Goal: Check status: Check status

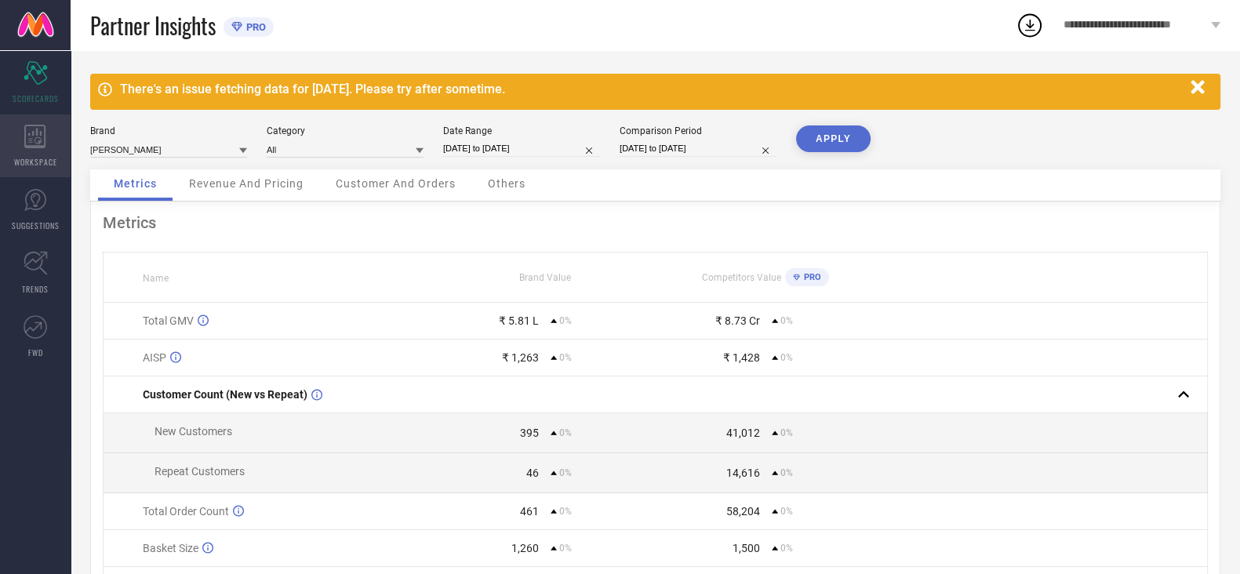
click at [22, 133] on div "WORKSPACE" at bounding box center [35, 146] width 71 height 63
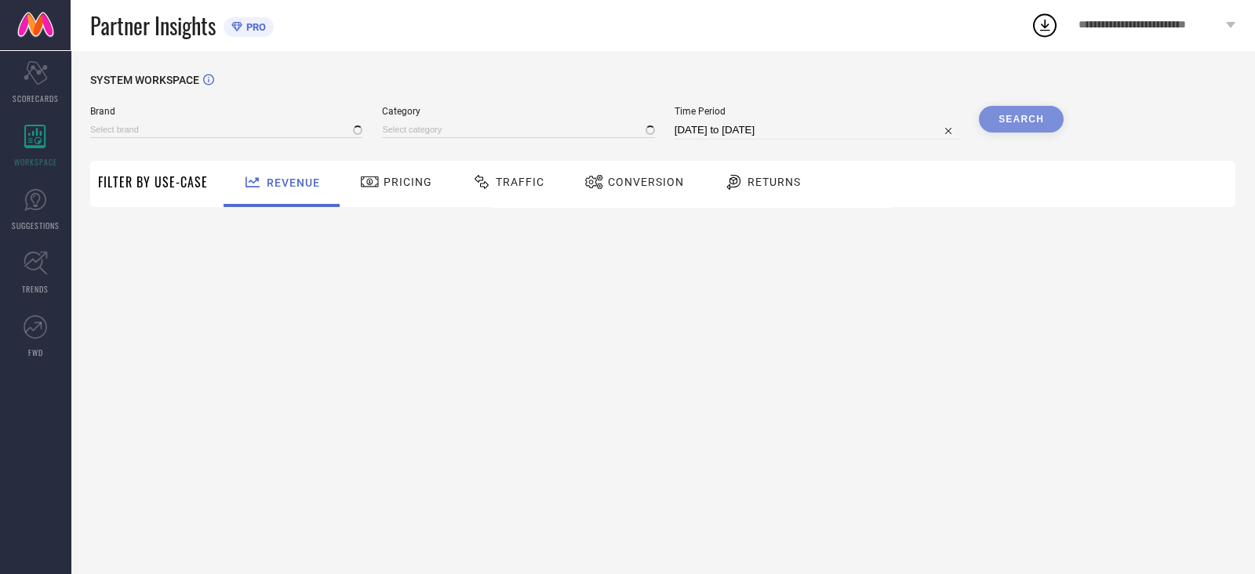
type input "[PERSON_NAME]"
type input "All"
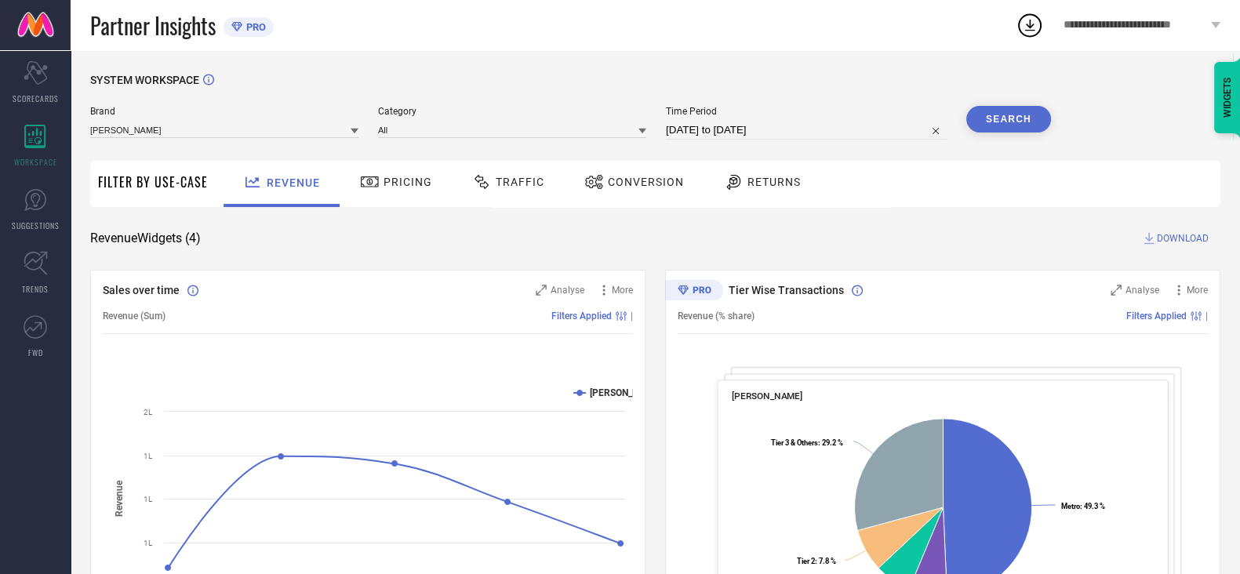
select select "7"
select select "2025"
select select "8"
select select "2025"
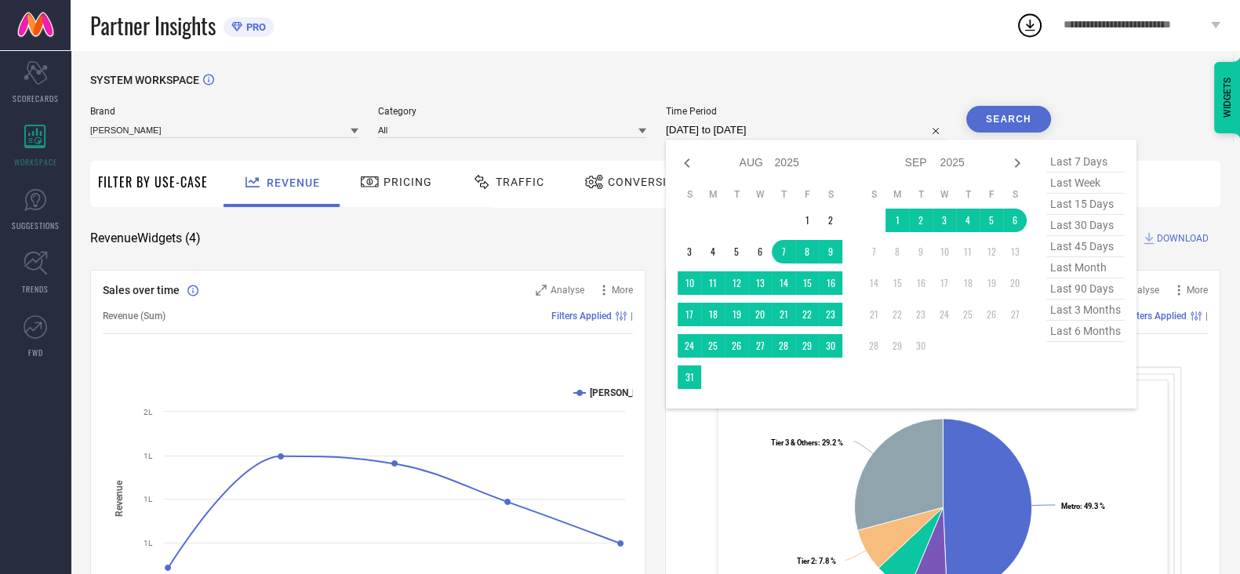
click at [750, 127] on input "[DATE] to [DATE]" at bounding box center [806, 130] width 281 height 19
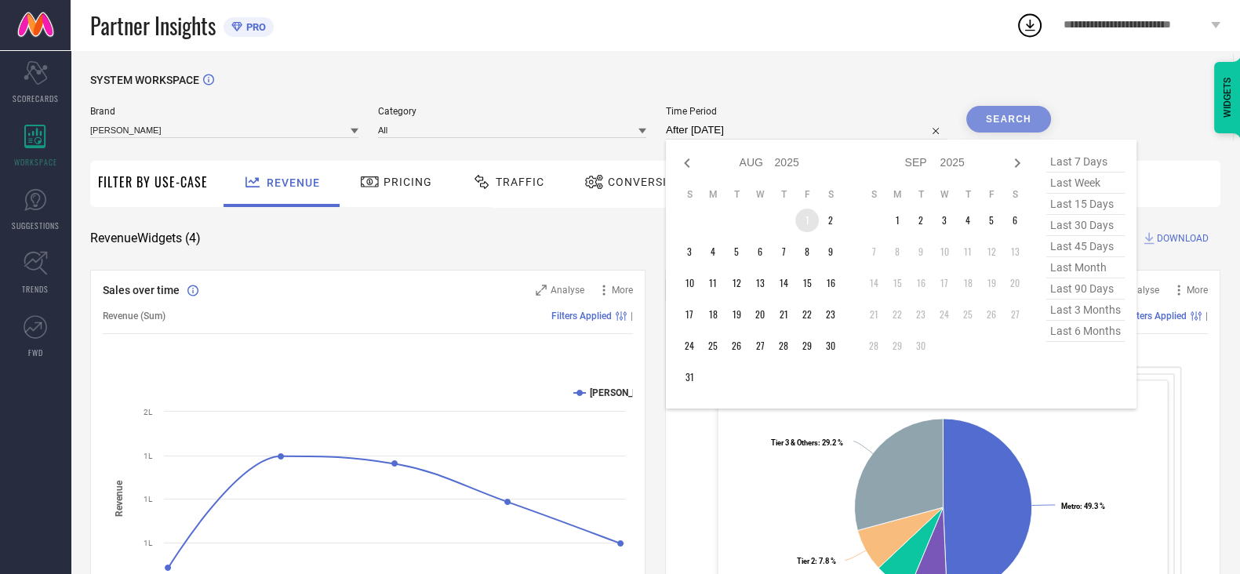
click at [809, 224] on td "1" at bounding box center [808, 221] width 24 height 24
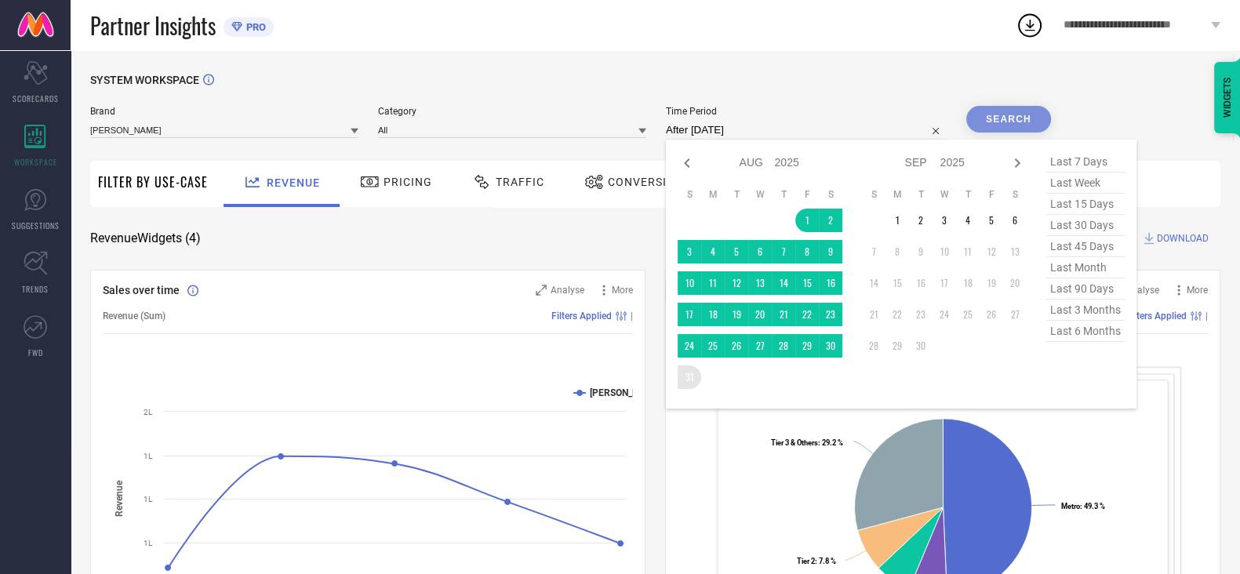
type input "[DATE] to [DATE]"
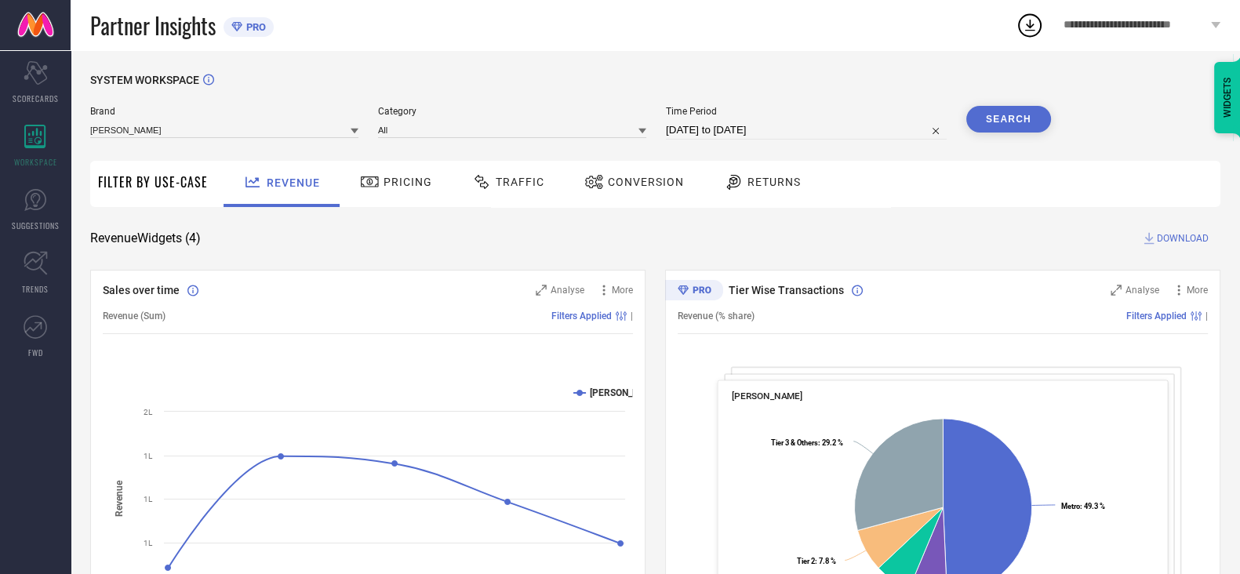
click at [394, 194] on div "Pricing" at bounding box center [396, 182] width 80 height 27
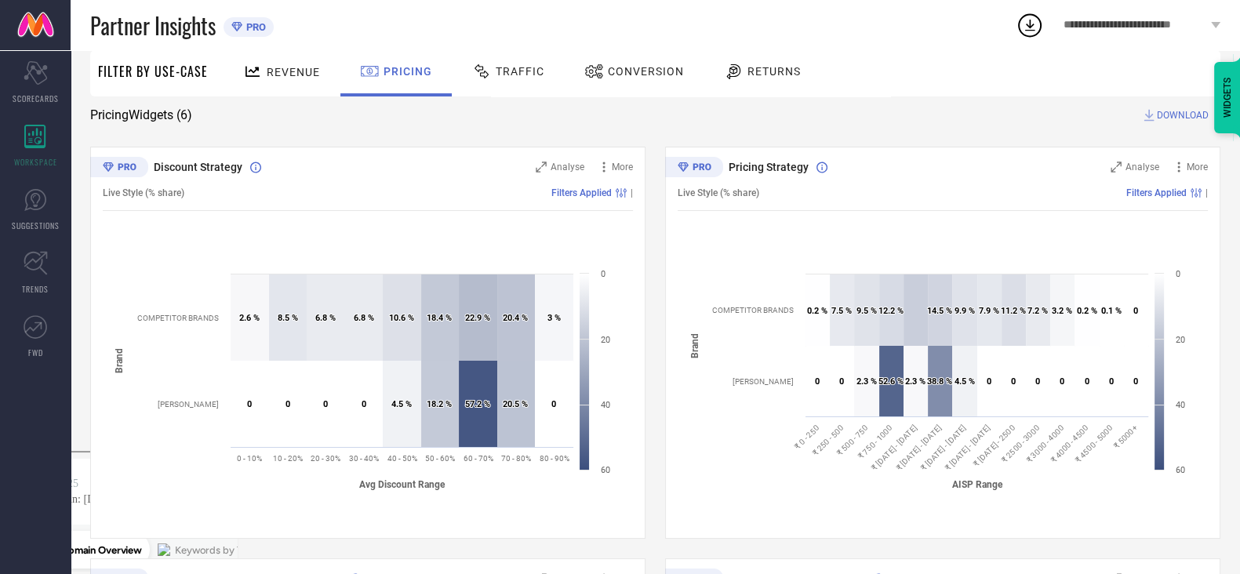
scroll to position [195, 0]
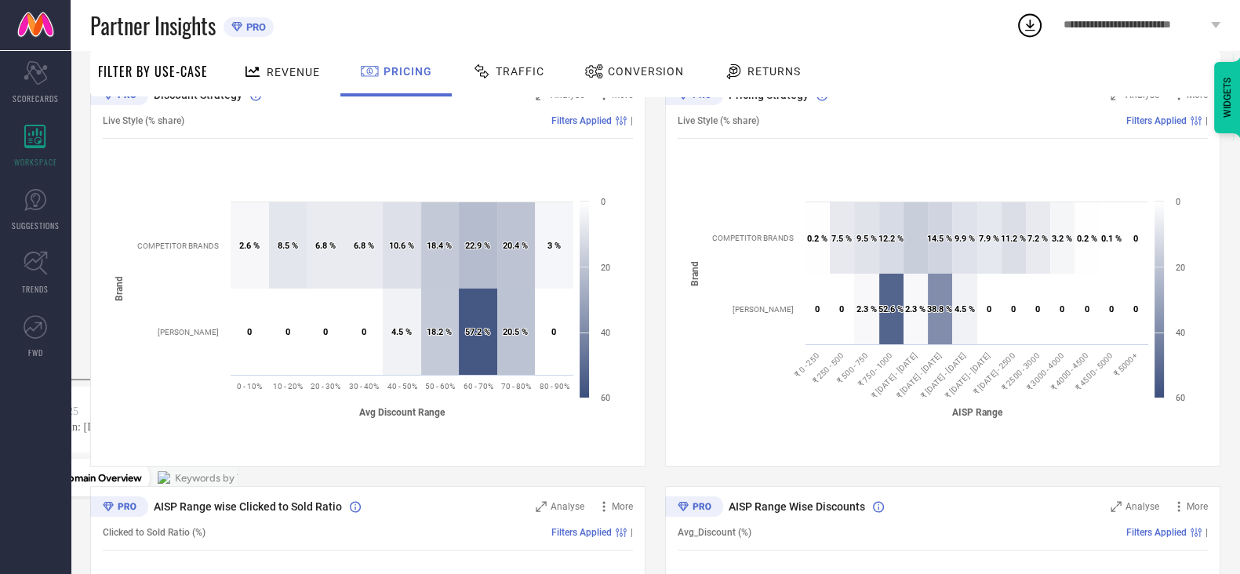
click at [514, 72] on span "Traffic" at bounding box center [520, 71] width 49 height 13
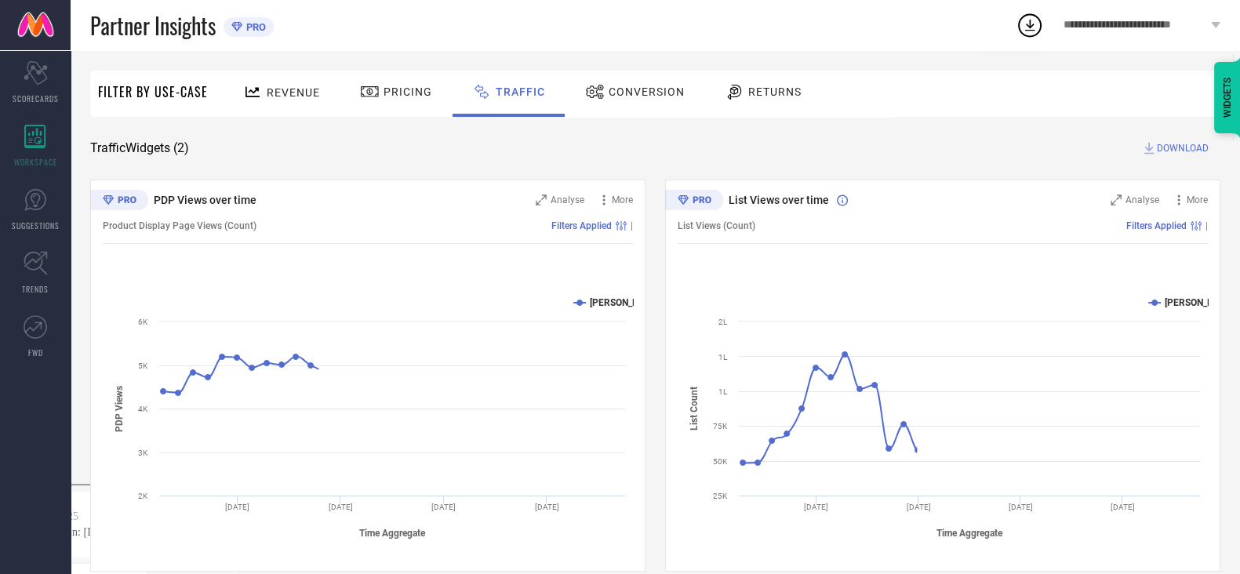
scroll to position [111, 0]
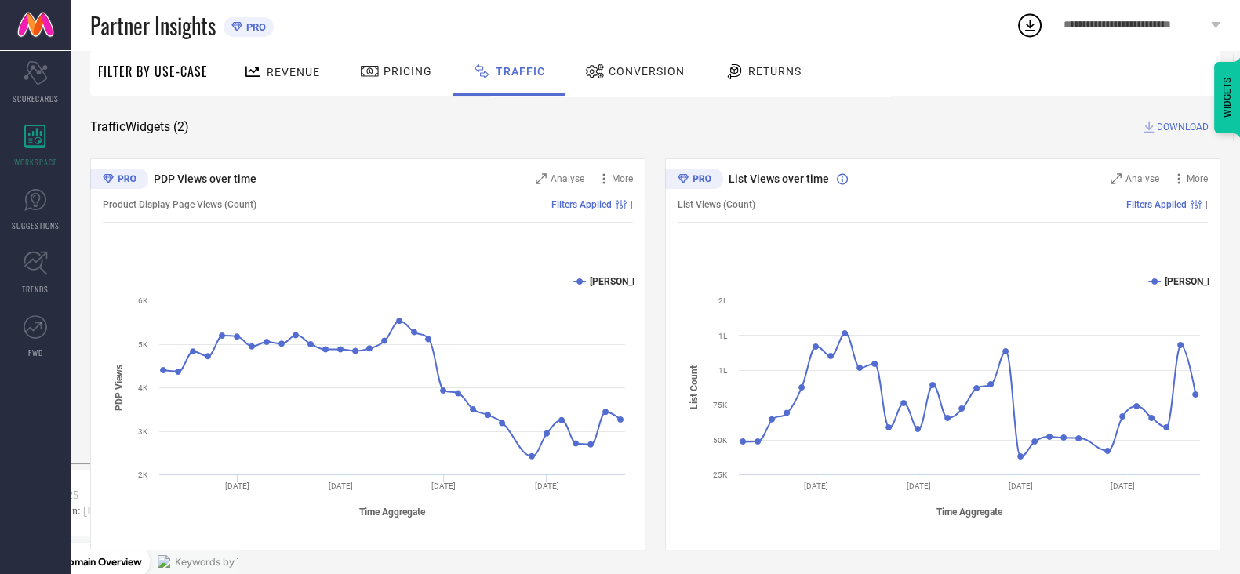
click at [606, 95] on div "Conversion" at bounding box center [635, 73] width 139 height 46
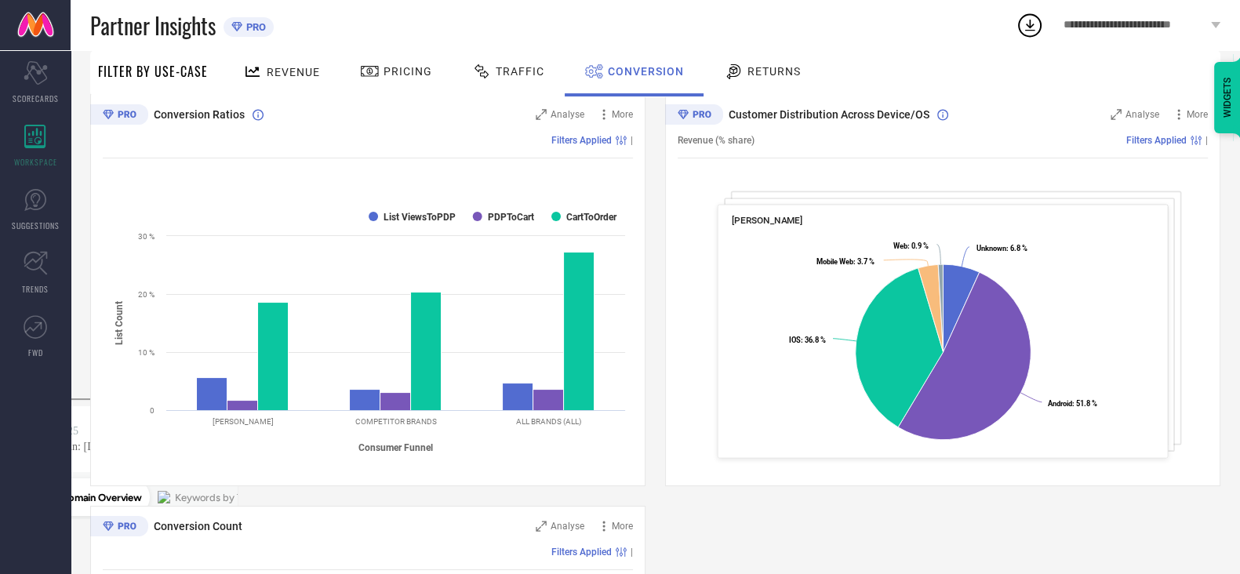
scroll to position [176, 0]
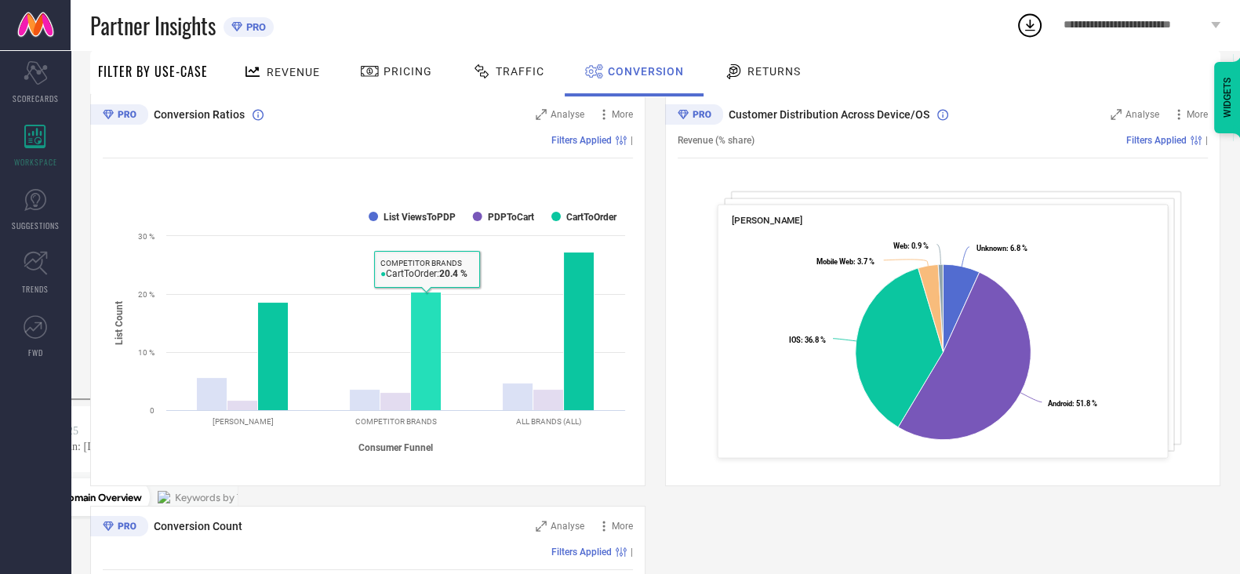
click at [438, 369] on rect at bounding box center [426, 351] width 31 height 118
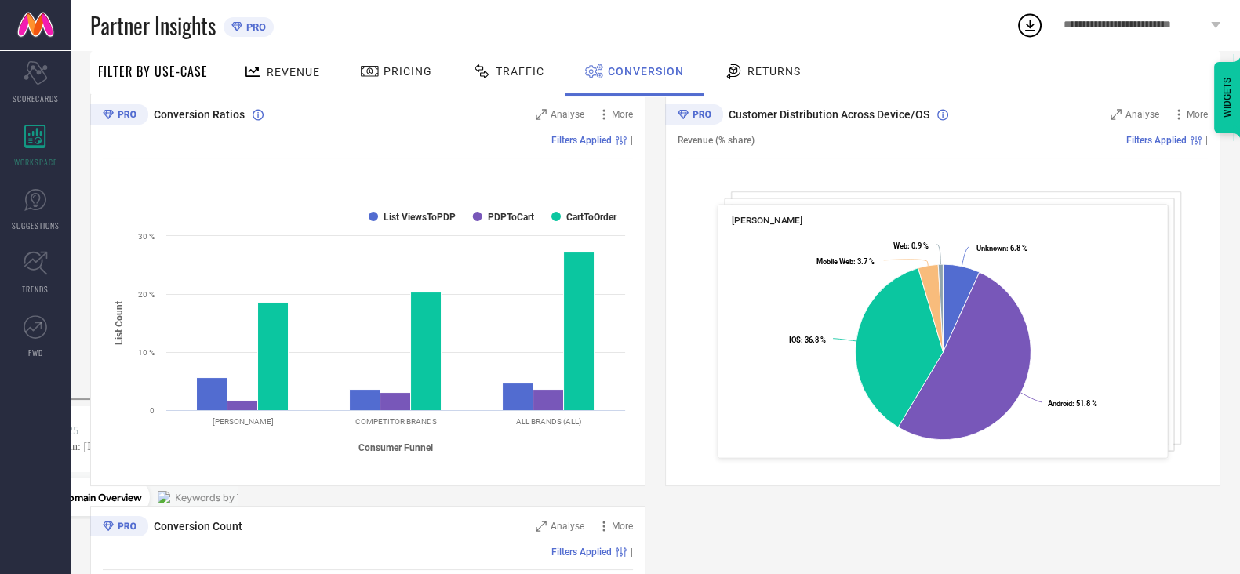
click at [416, 519] on div "Conversion Count" at bounding box center [323, 527] width 394 height 16
